Goal: Information Seeking & Learning: Learn about a topic

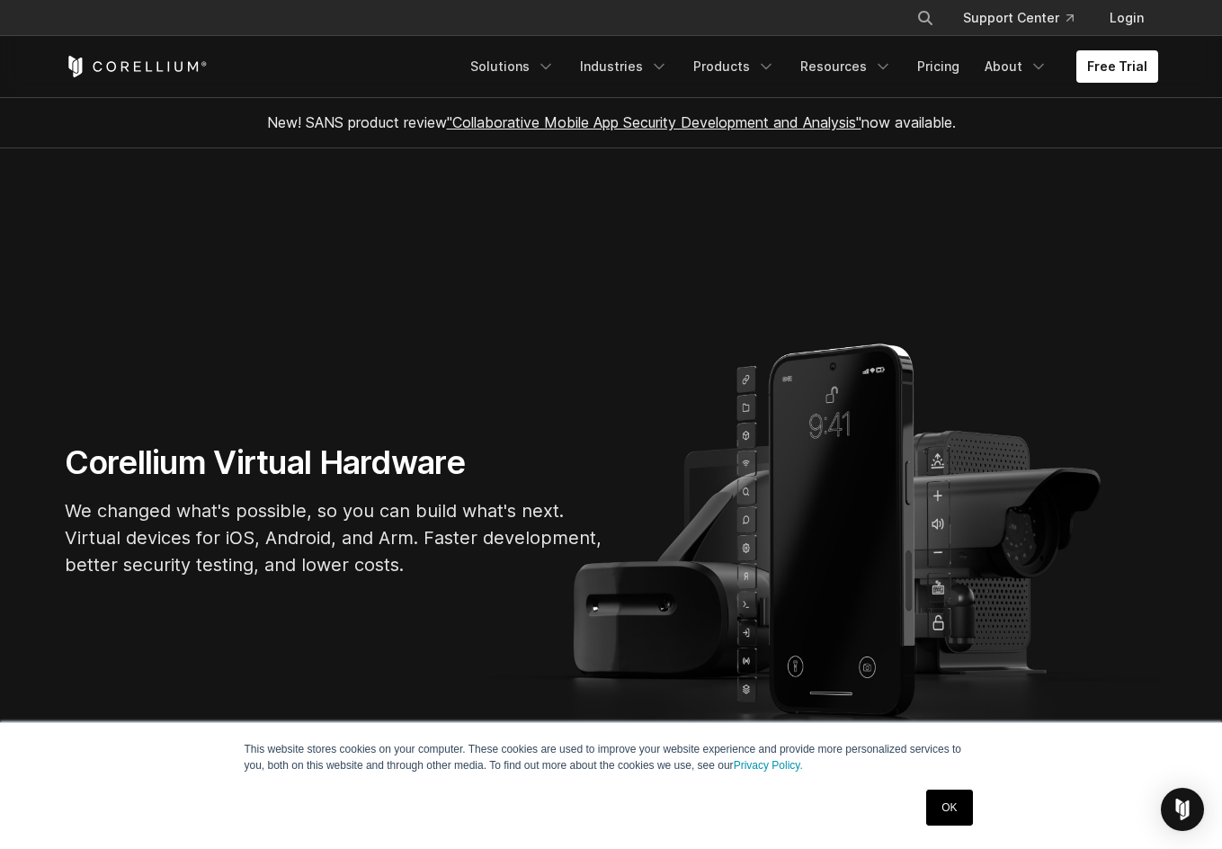
click at [948, 812] on link "OK" at bounding box center [949, 808] width 46 height 36
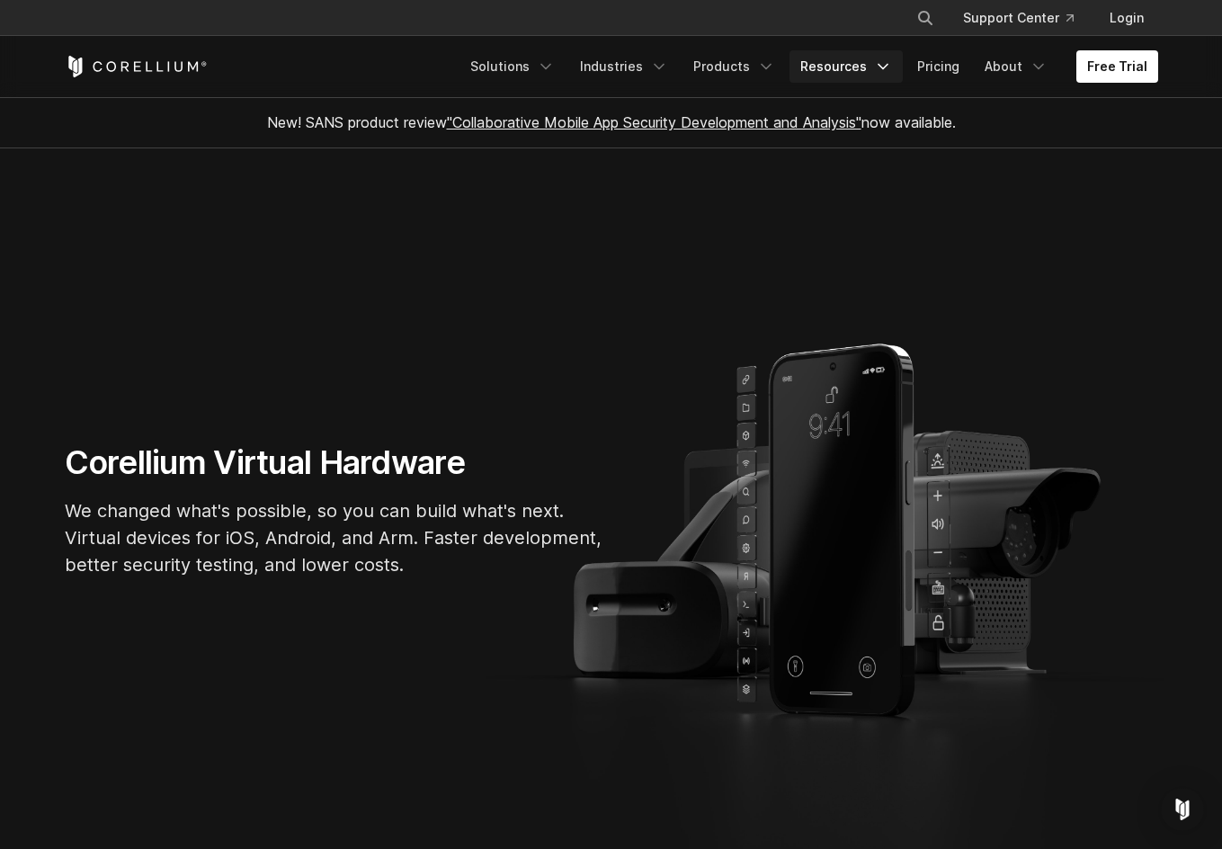
click at [849, 66] on link "Resources" at bounding box center [846, 66] width 113 height 32
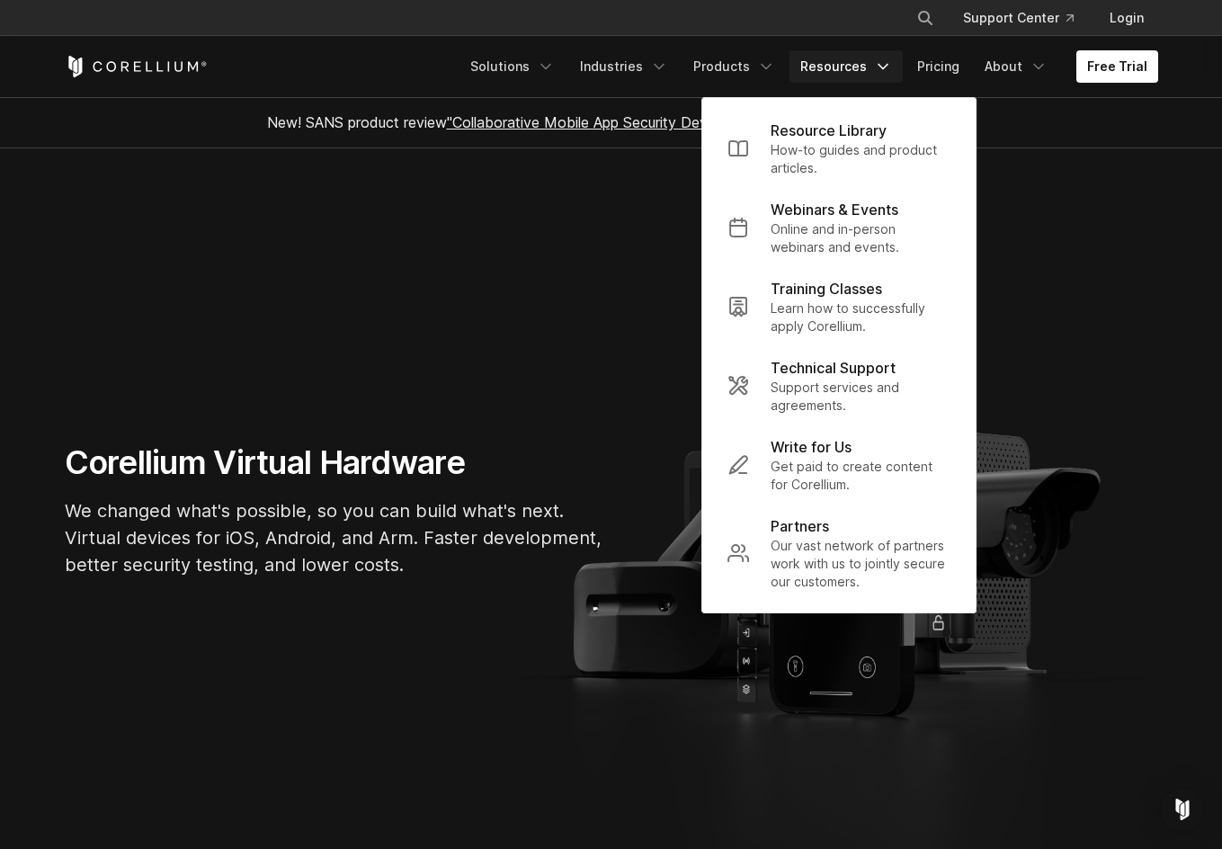
click at [1087, 192] on section "Corellium Virtual Hardware We changed what's possible, so you can build what's …" at bounding box center [611, 517] width 1222 height 738
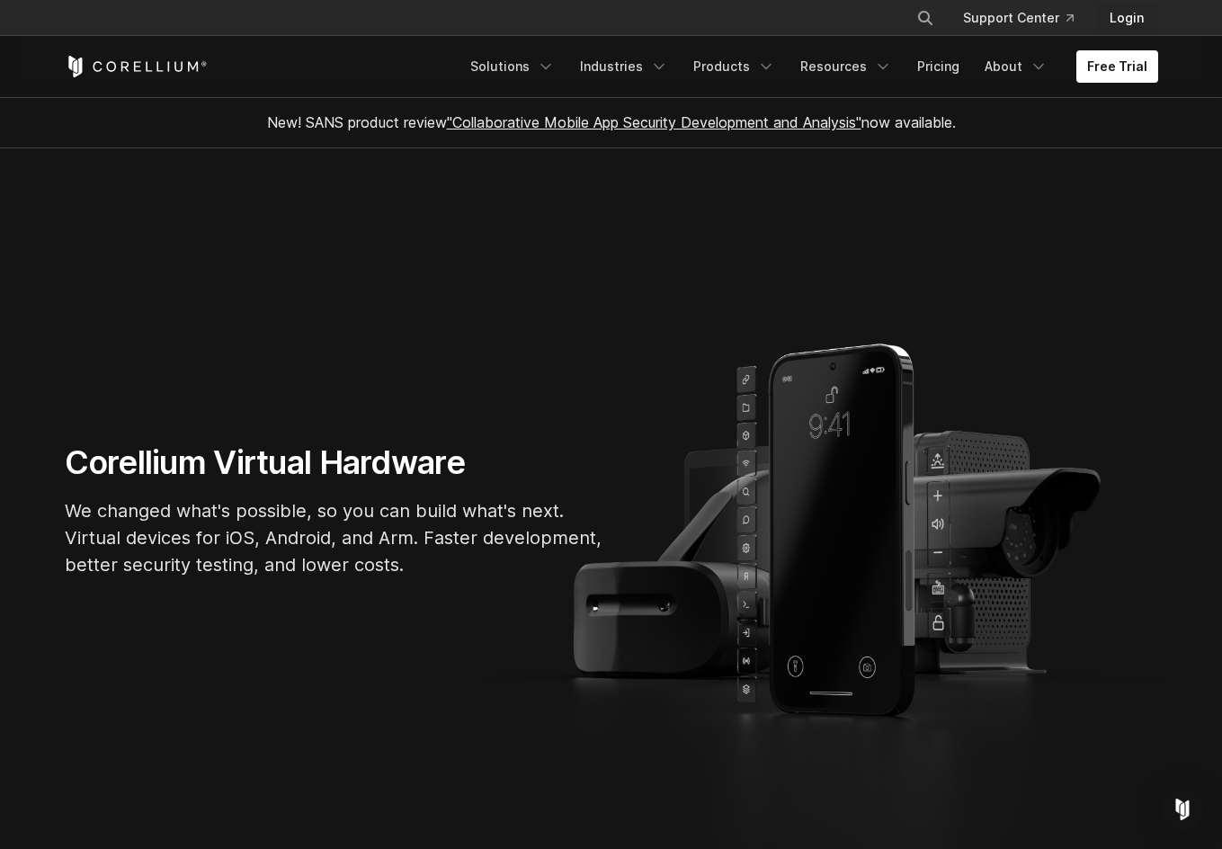
click at [1125, 27] on link "Login" at bounding box center [1126, 18] width 63 height 32
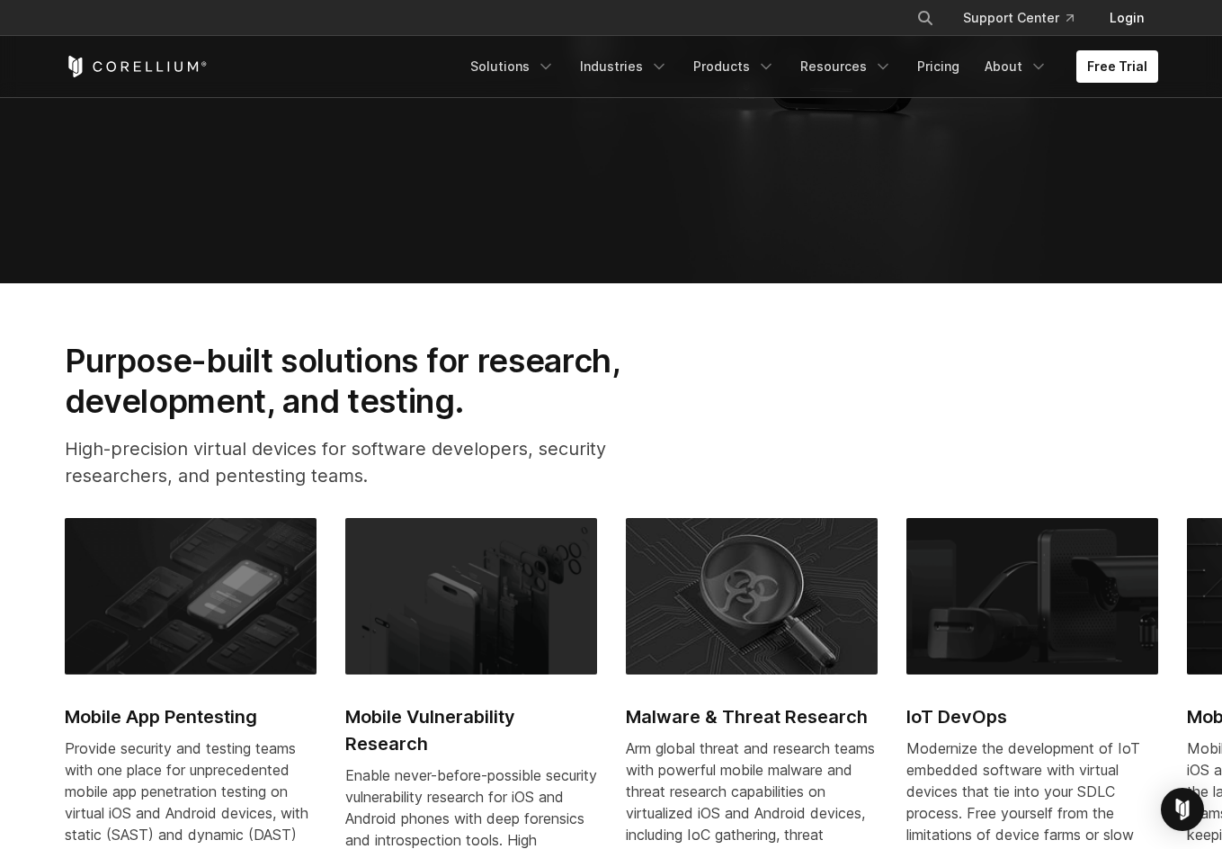
scroll to position [642, 0]
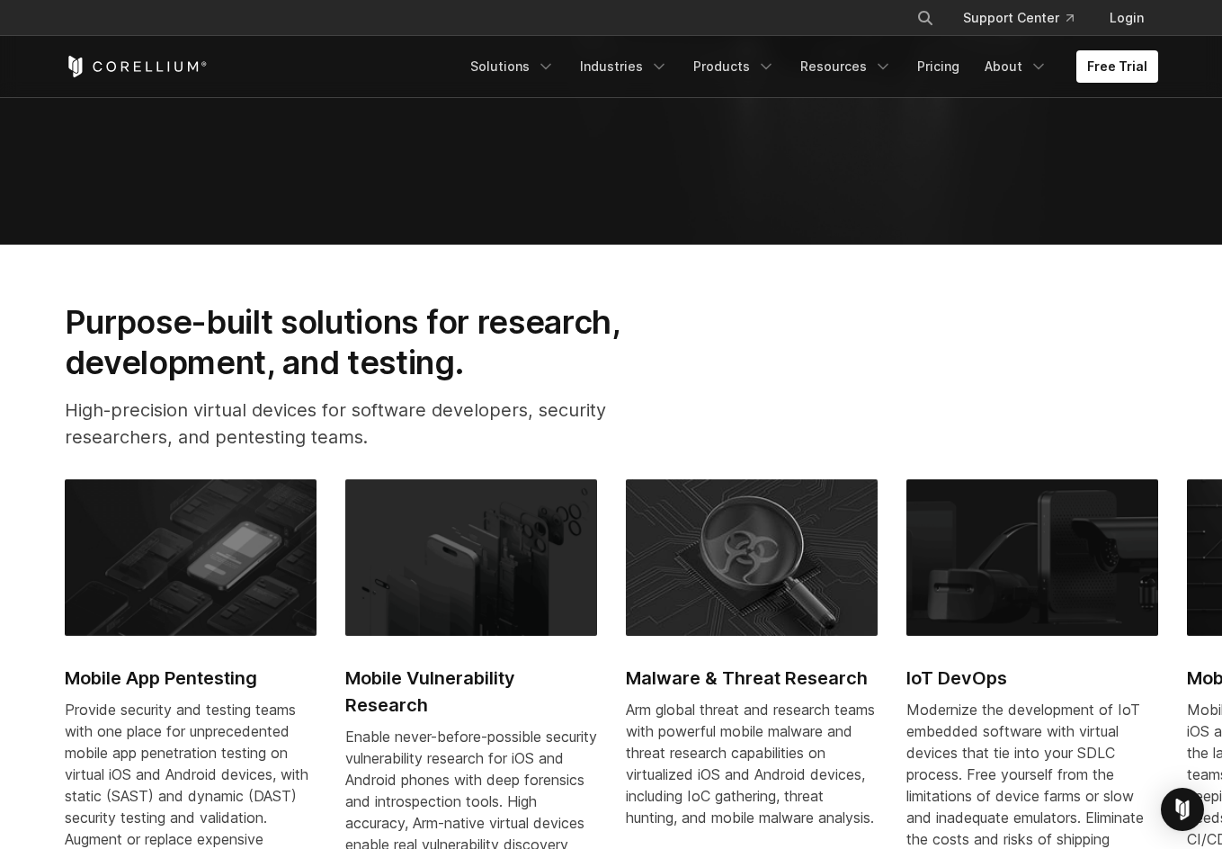
click at [183, 672] on h2 "Mobile App Pentesting" at bounding box center [191, 678] width 252 height 27
